Goal: Find specific page/section: Find specific page/section

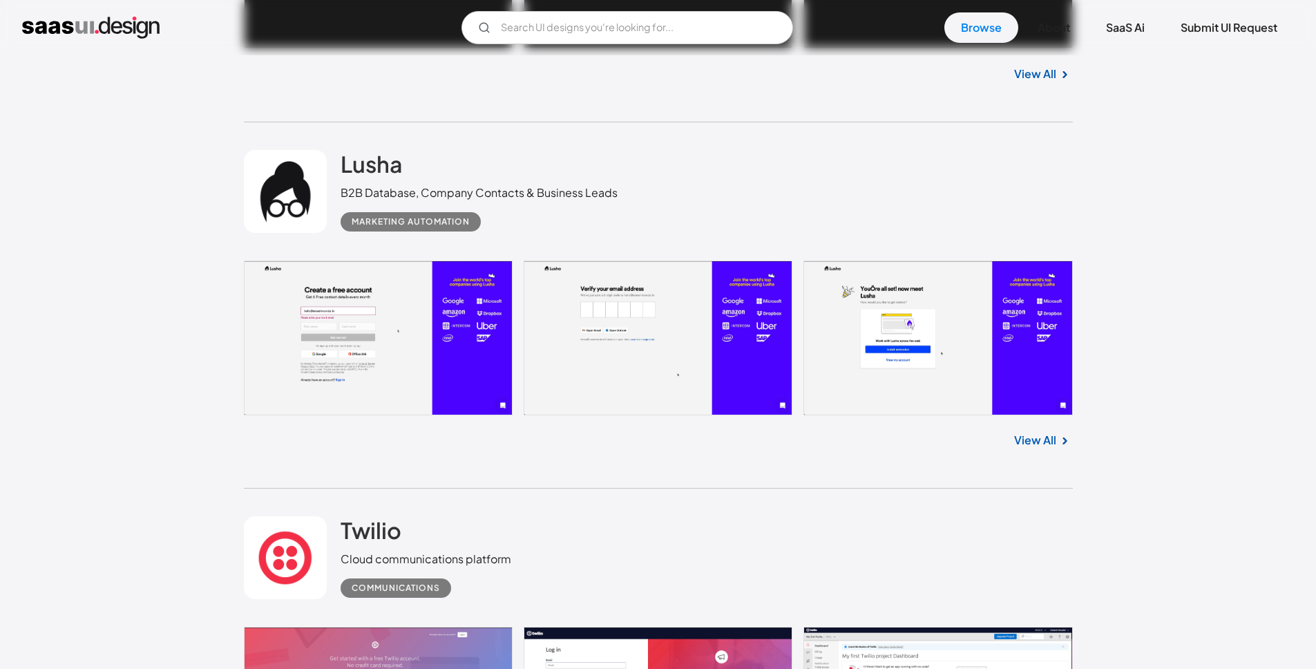
scroll to position [3183, 0]
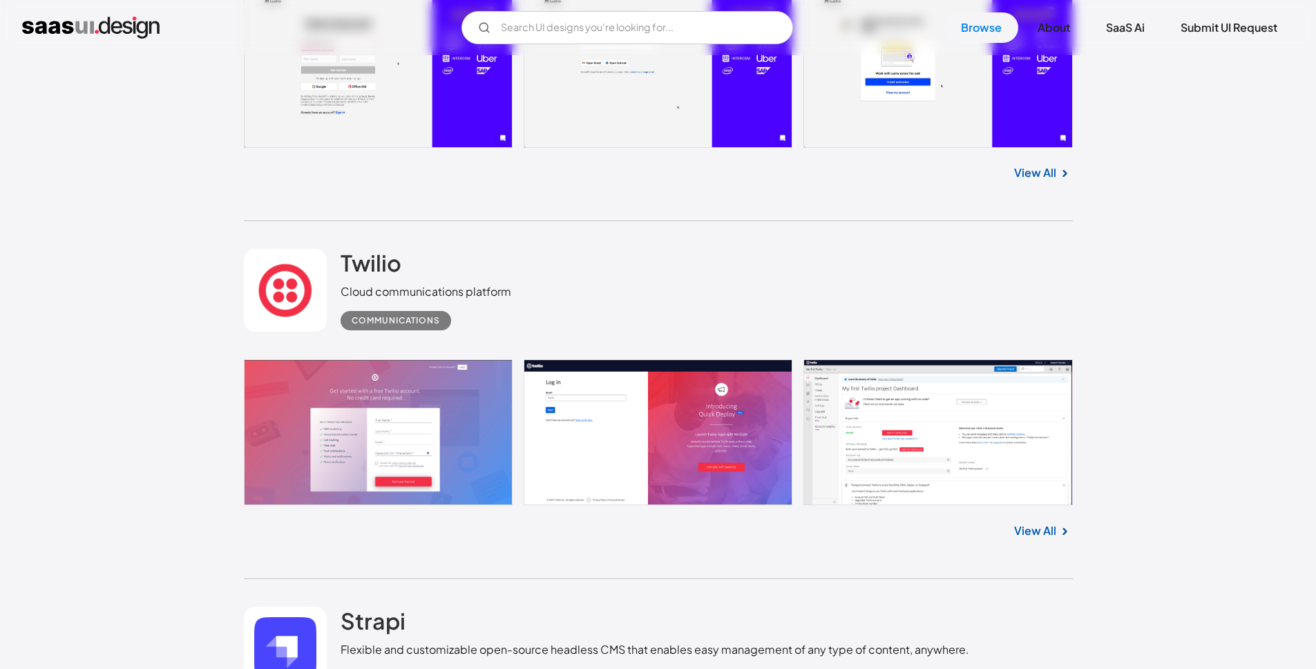
click at [1026, 535] on link "View All" at bounding box center [1035, 530] width 42 height 17
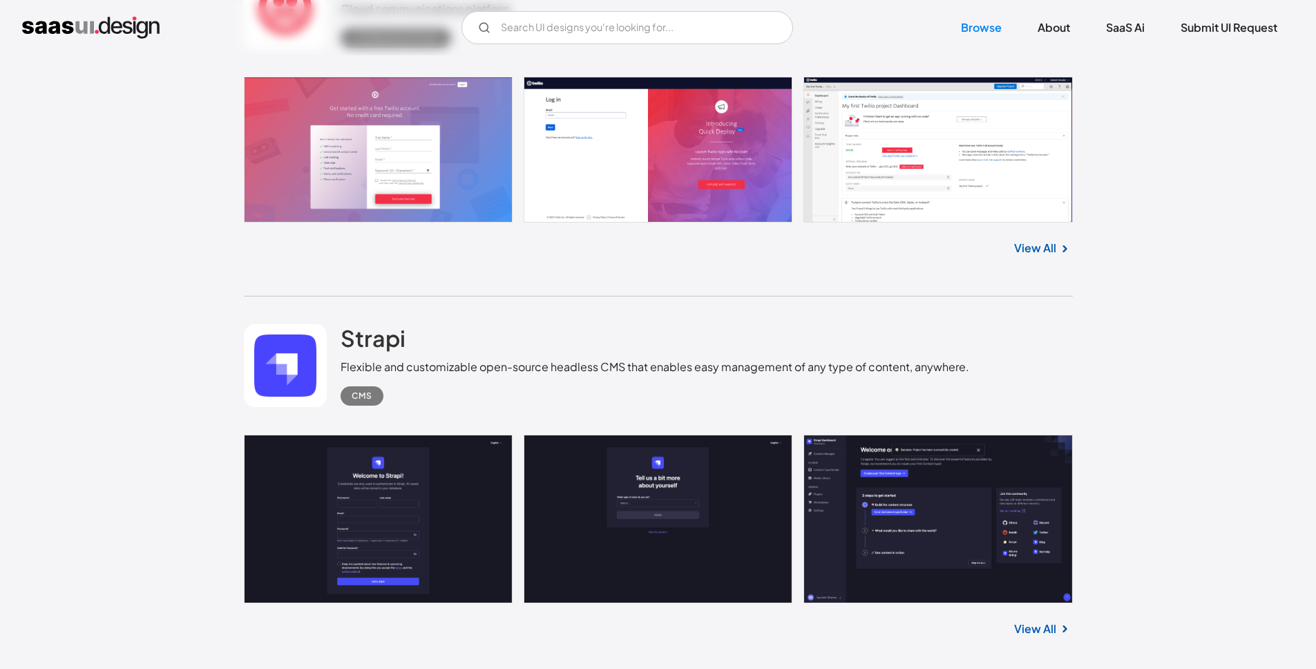
scroll to position [3487, 0]
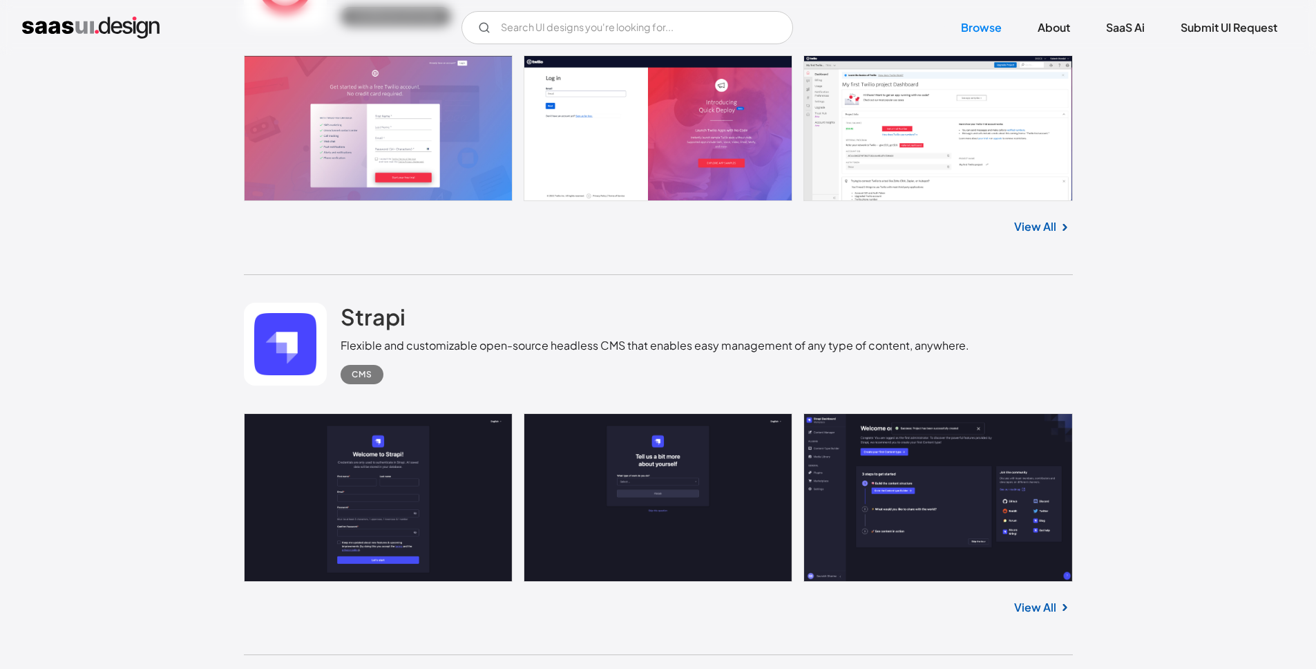
click at [1039, 599] on link "View All" at bounding box center [1035, 607] width 42 height 17
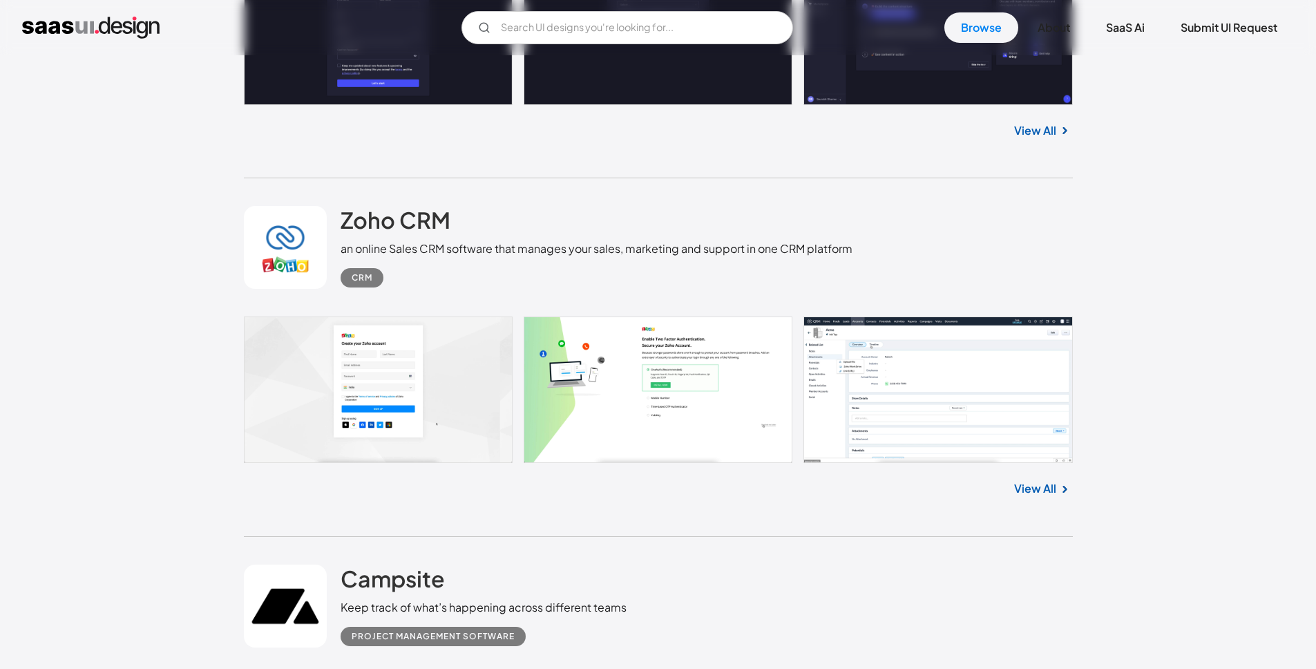
click at [1032, 487] on link "View All" at bounding box center [1035, 488] width 42 height 17
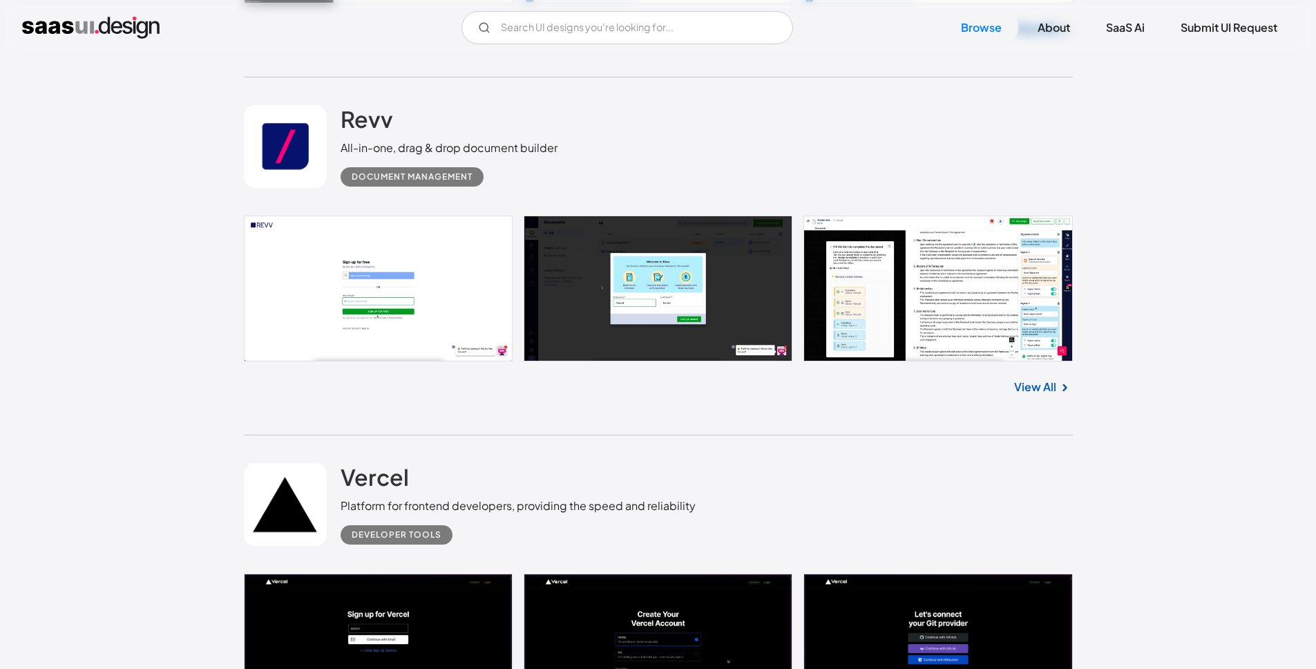
scroll to position [11053, 0]
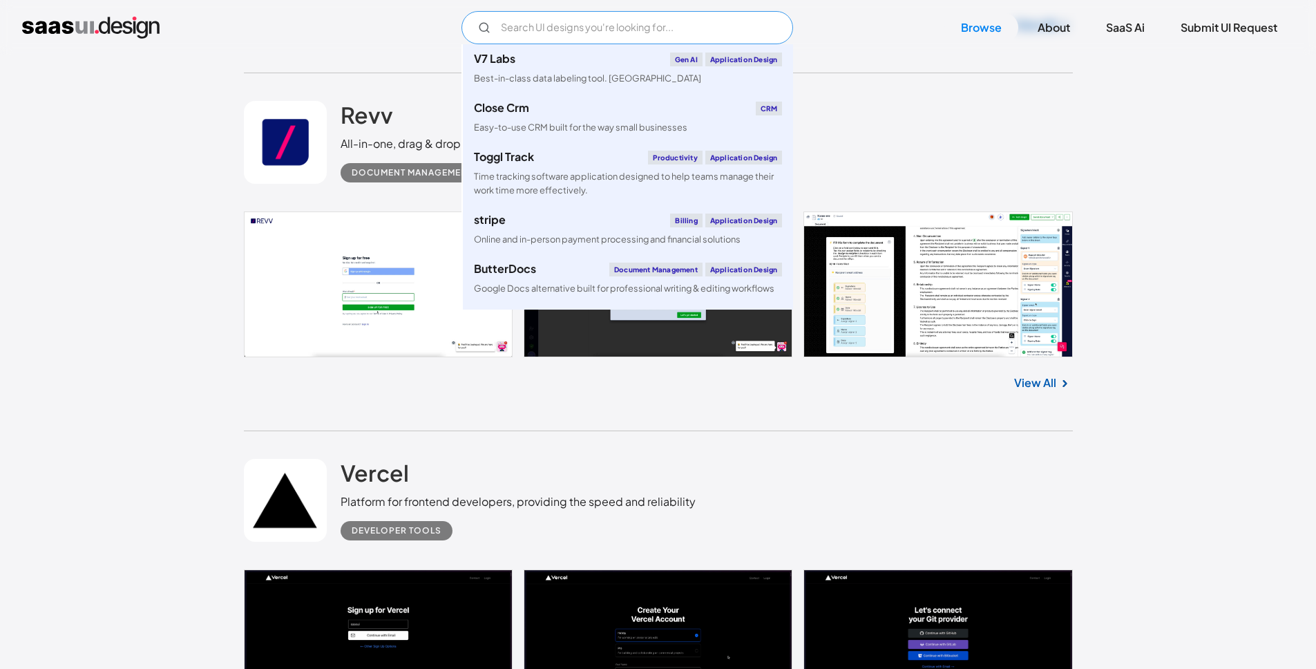
click at [519, 32] on input "Email Form" at bounding box center [627, 27] width 332 height 33
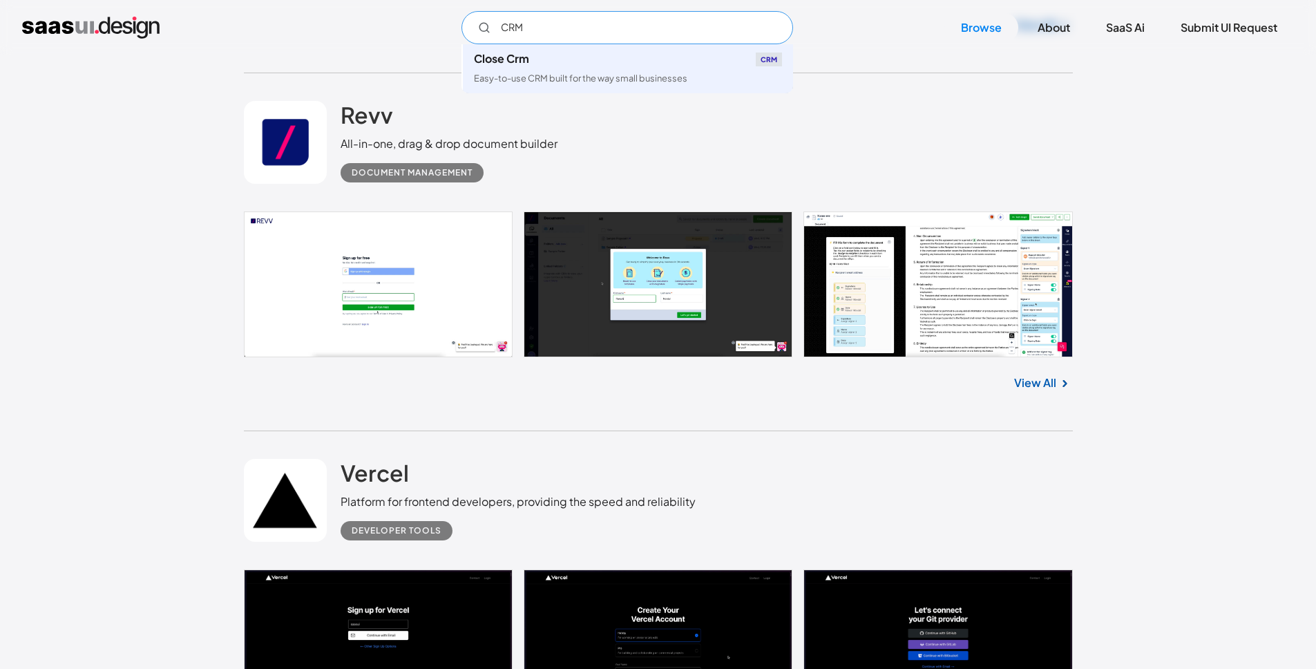
type input "CRM"
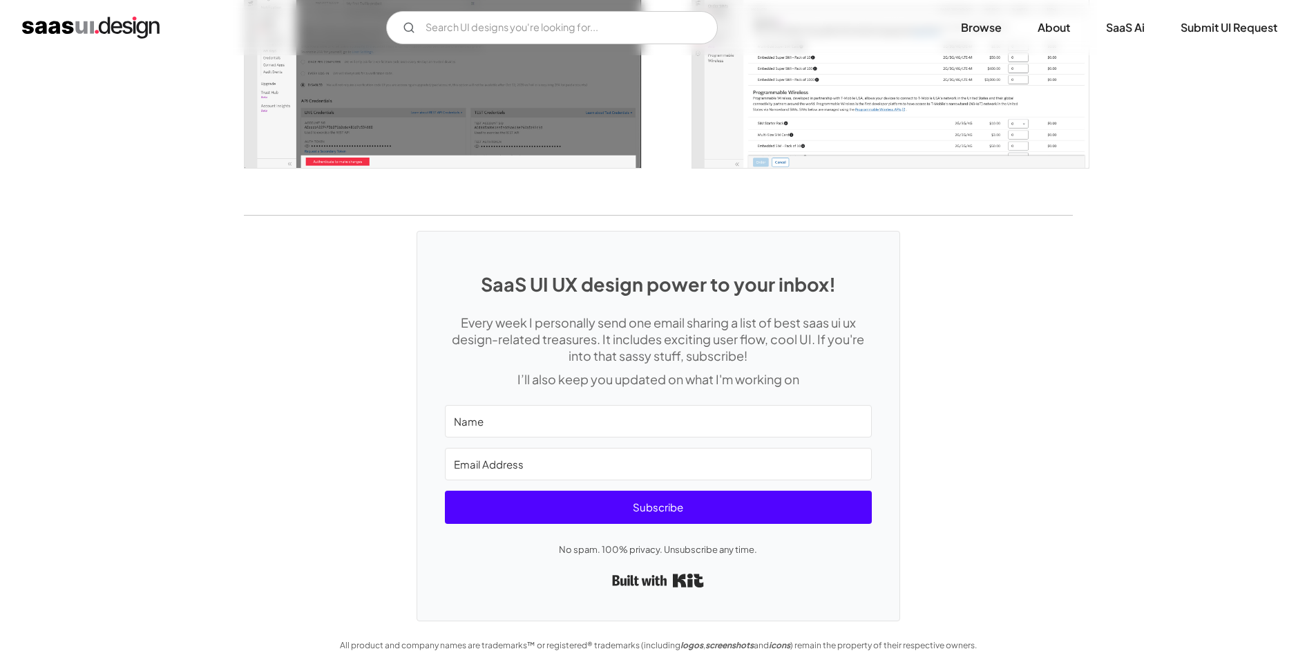
scroll to position [1984, 0]
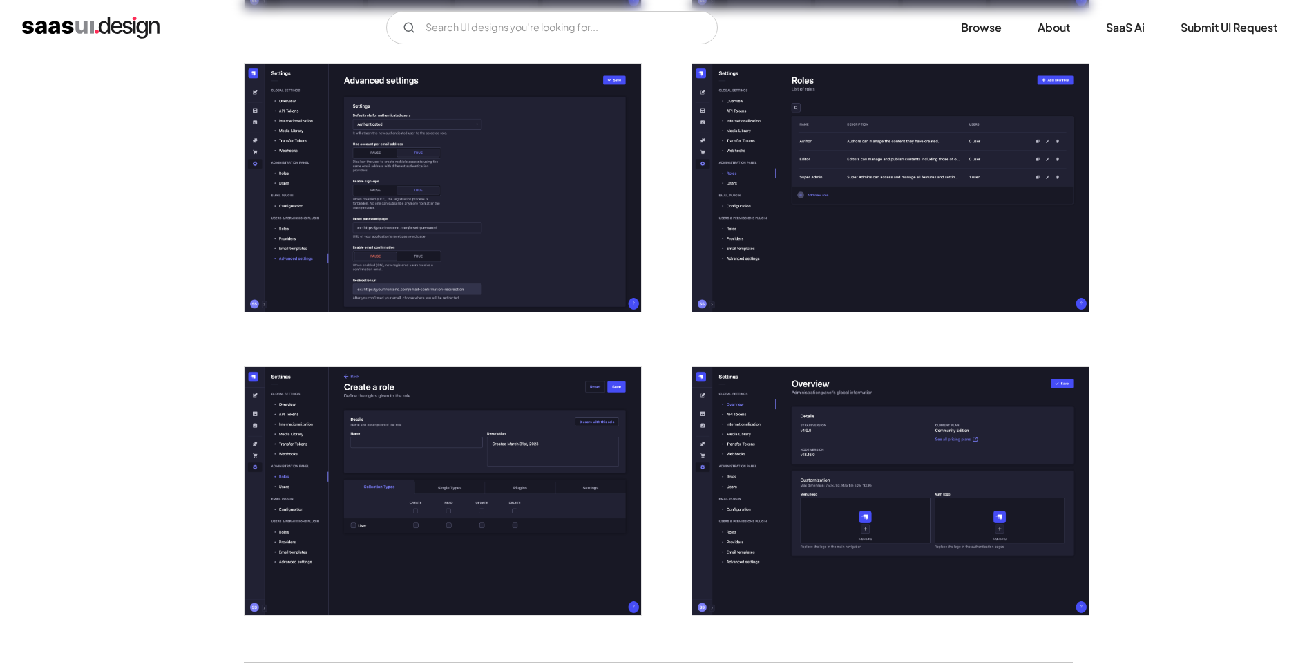
scroll to position [2942, 0]
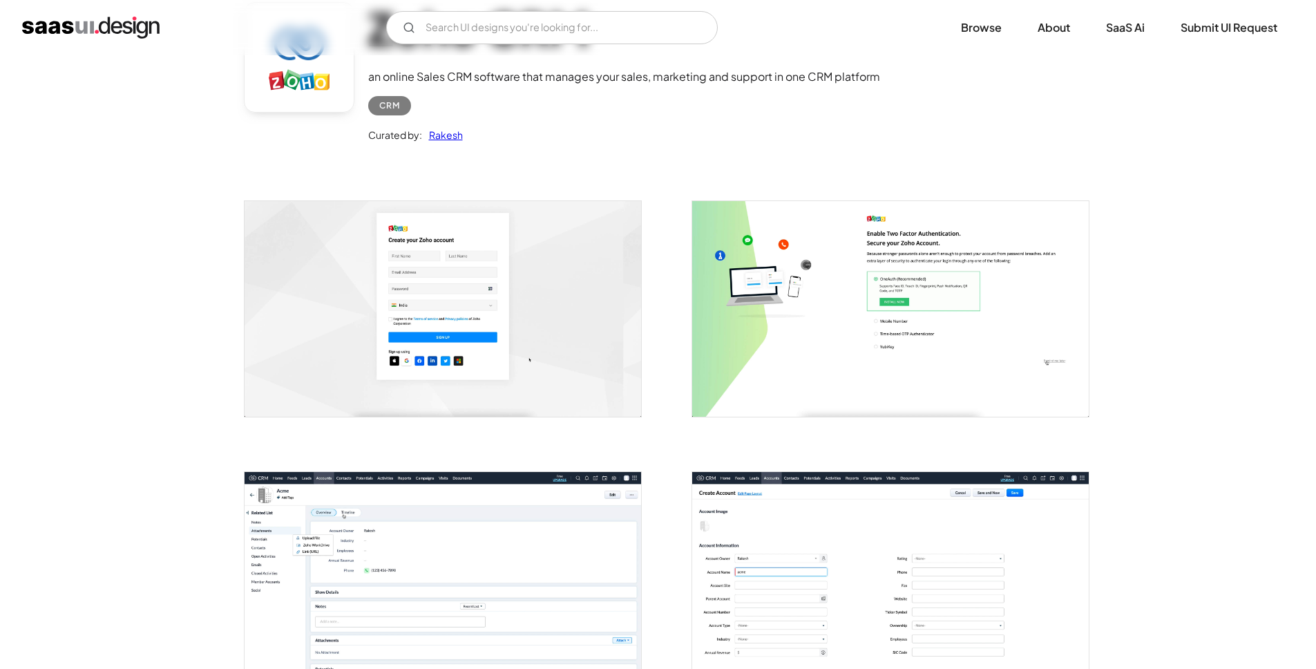
scroll to position [286, 0]
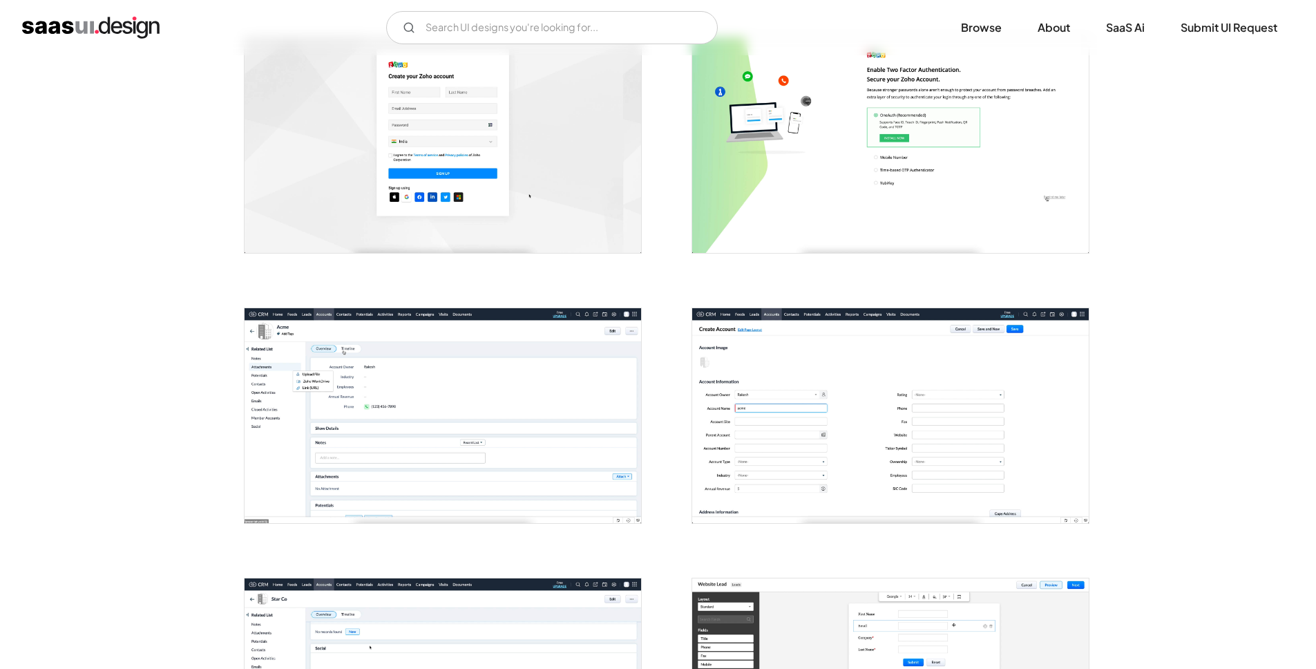
click at [481, 369] on img "open lightbox" at bounding box center [442, 415] width 396 height 215
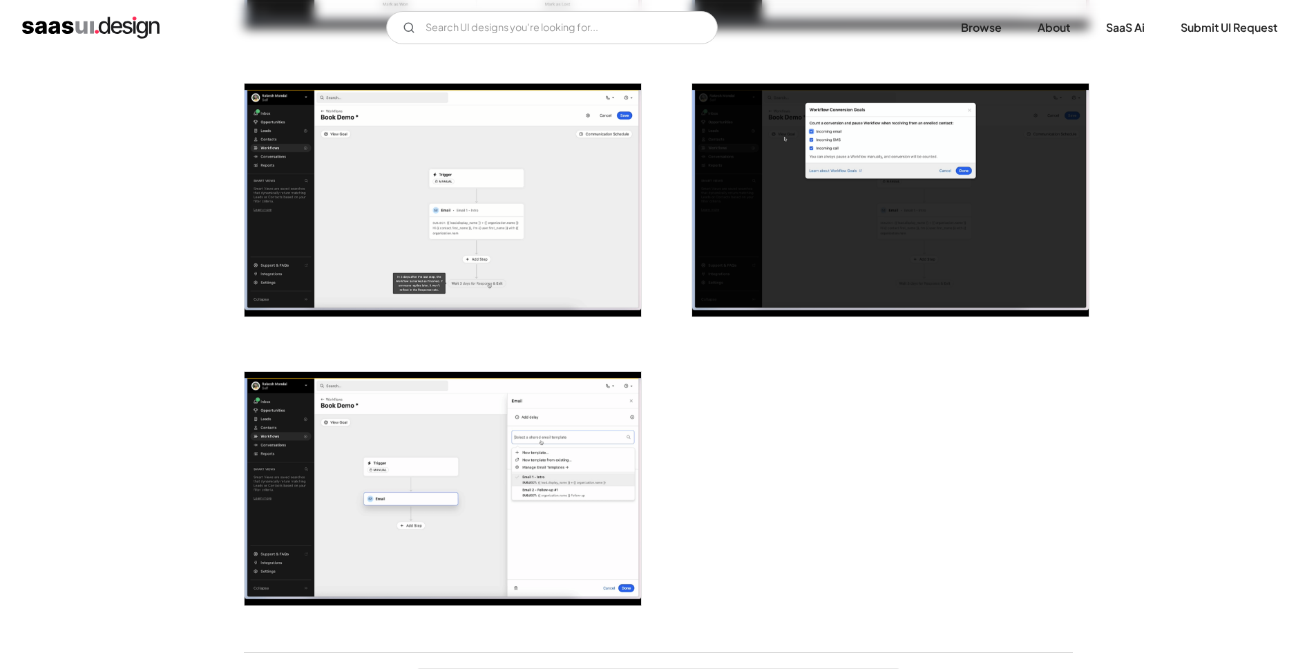
scroll to position [3483, 0]
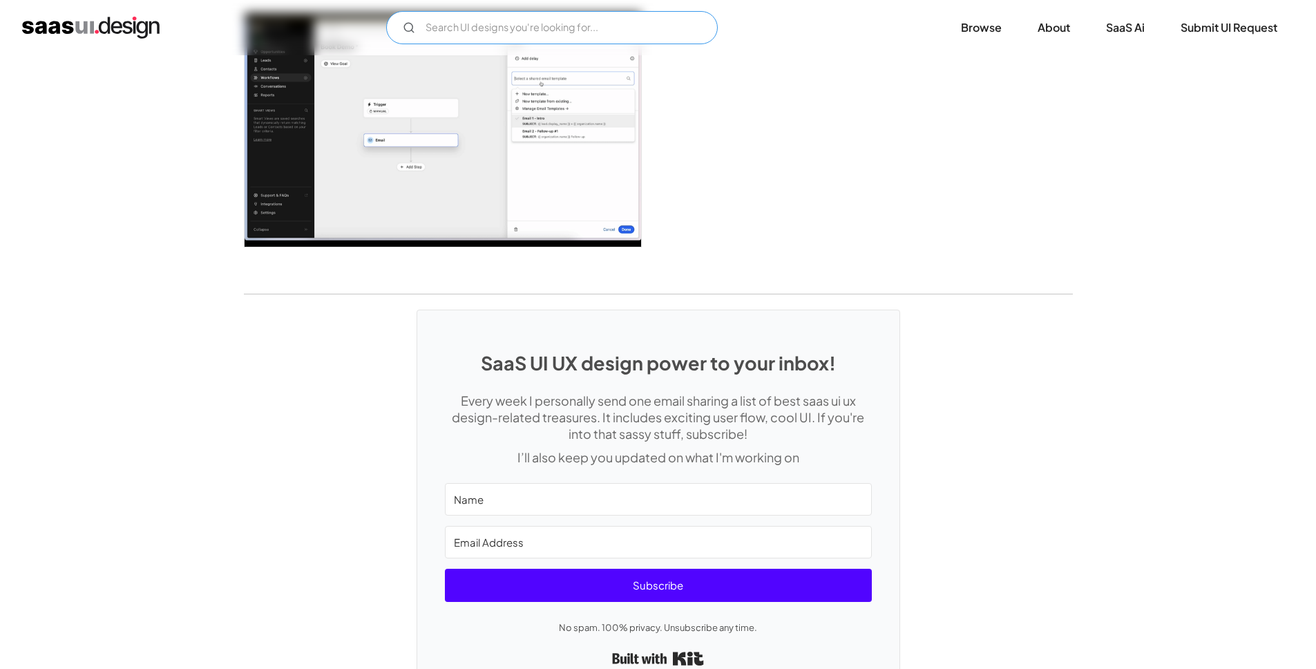
click at [461, 26] on input "Email Form" at bounding box center [552, 27] width 332 height 33
click at [445, 28] on input "freshdesk" at bounding box center [552, 27] width 332 height 33
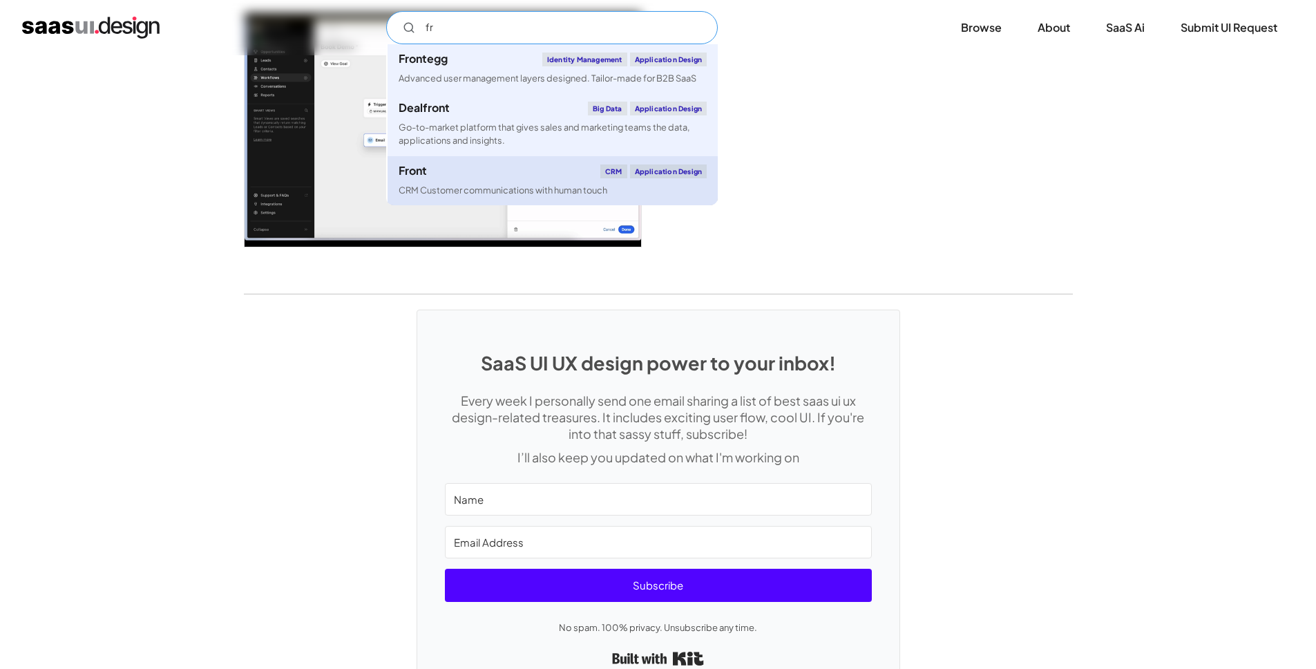
click at [427, 177] on div "Front CRM Application Design" at bounding box center [553, 171] width 308 height 14
type input "fr"
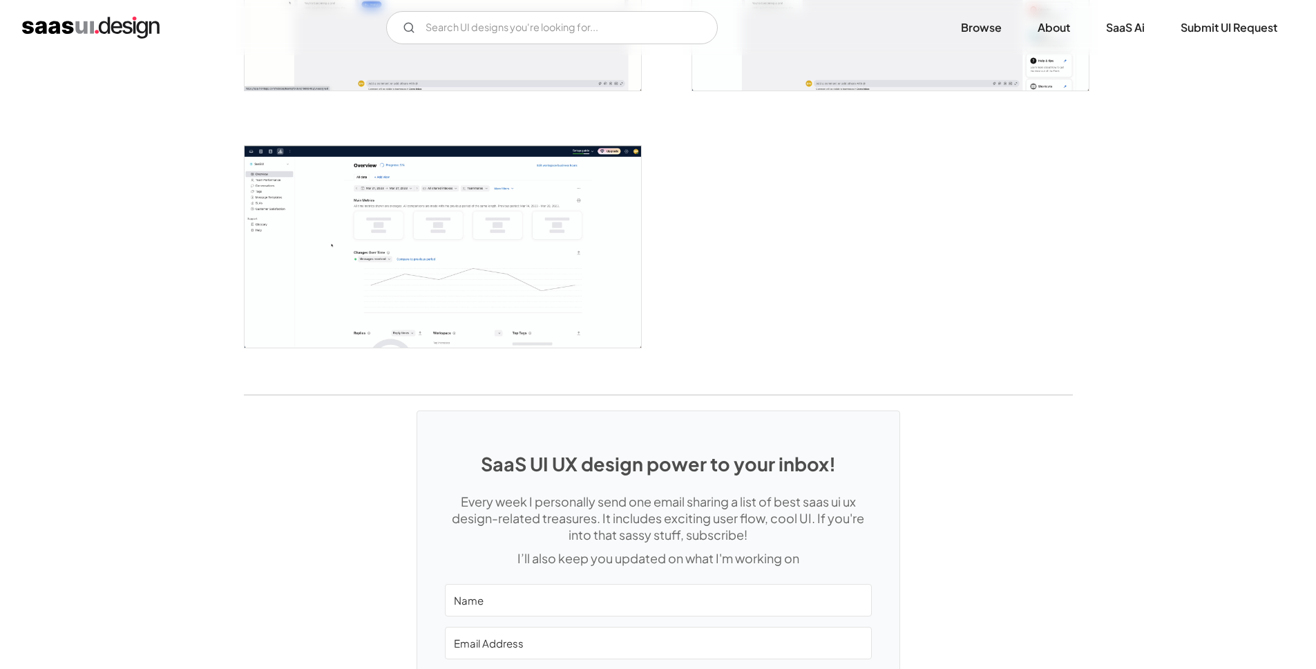
scroll to position [3439, 0]
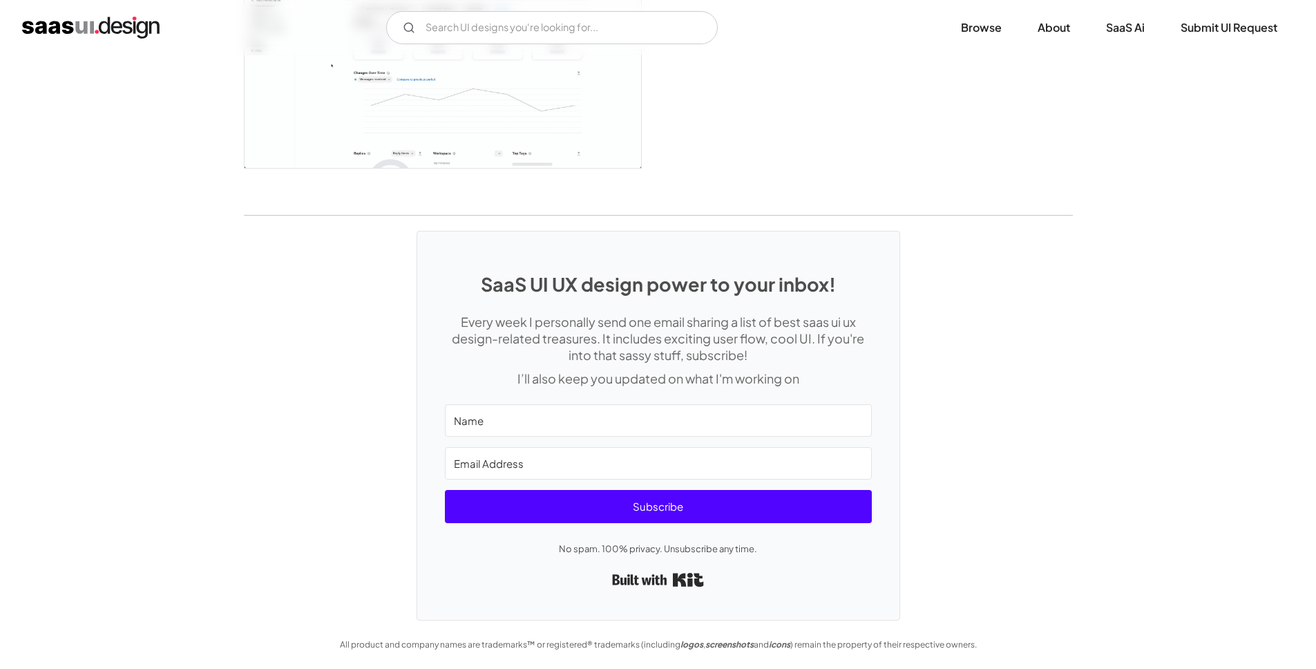
click at [77, 17] on img "home" at bounding box center [90, 28] width 137 height 22
